Goal: Task Accomplishment & Management: Use online tool/utility

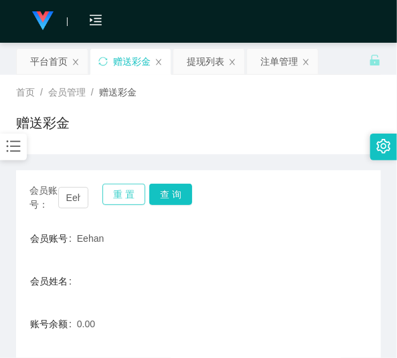
scroll to position [37, 0]
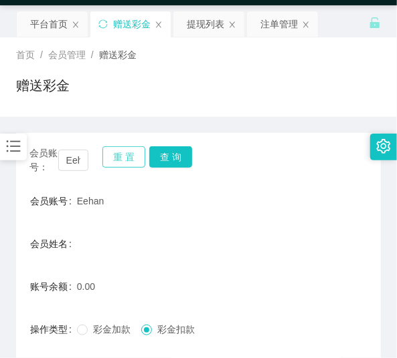
click at [120, 152] on button "重 置" at bounding box center [123, 156] width 43 height 21
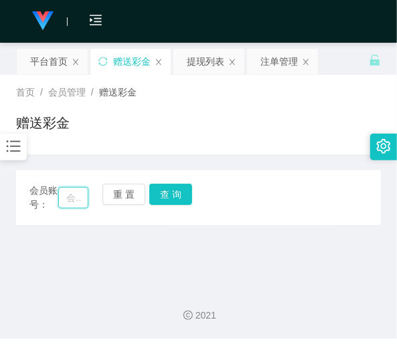
click at [74, 198] on input "text" at bounding box center [73, 197] width 30 height 21
paste input "亲，当前做任务的人员较多请耐心等待，你可以先做累计任务，我帮你累计"
type input "亲，当前做任务的人员较多请耐心等待，你可以先做累计任务，我帮你累计"
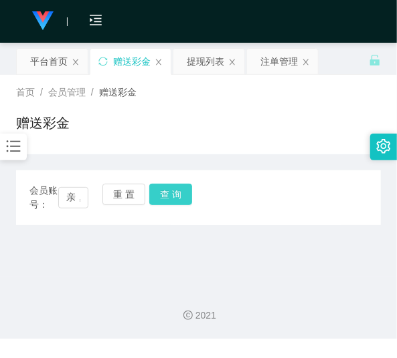
click at [173, 195] on button "查 询" at bounding box center [170, 194] width 43 height 21
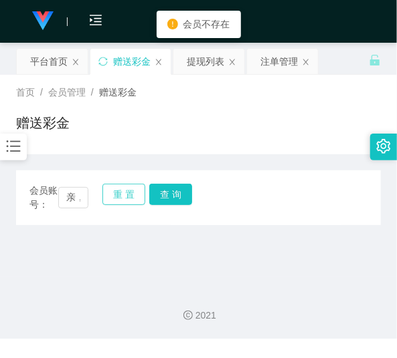
click at [118, 201] on button "重 置" at bounding box center [123, 194] width 43 height 21
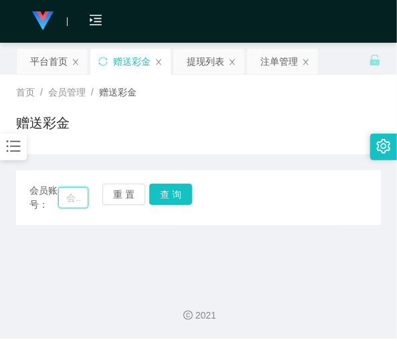
click at [60, 191] on input "text" at bounding box center [73, 197] width 30 height 21
paste input "KoK888"
type input "KoK888"
click at [159, 196] on button "查 询" at bounding box center [170, 194] width 43 height 21
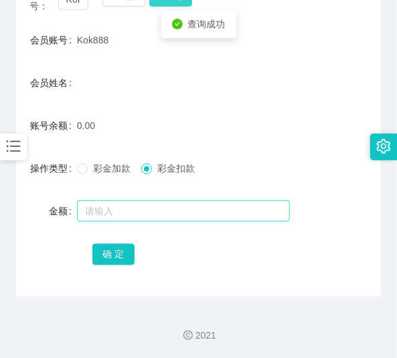
scroll to position [199, 0]
click at [148, 207] on input "text" at bounding box center [183, 211] width 213 height 21
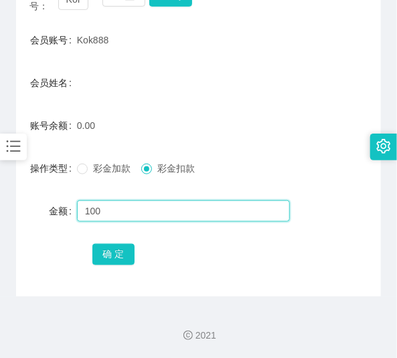
type input "100"
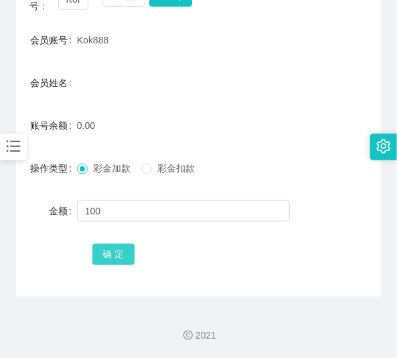
click at [114, 257] on button "确 定" at bounding box center [113, 254] width 43 height 21
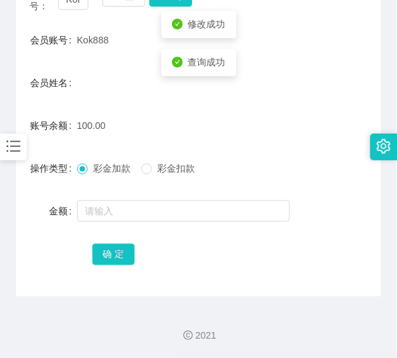
click at [149, 127] on div "100.00" at bounding box center [183, 125] width 213 height 27
